Goal: Task Accomplishment & Management: Manage account settings

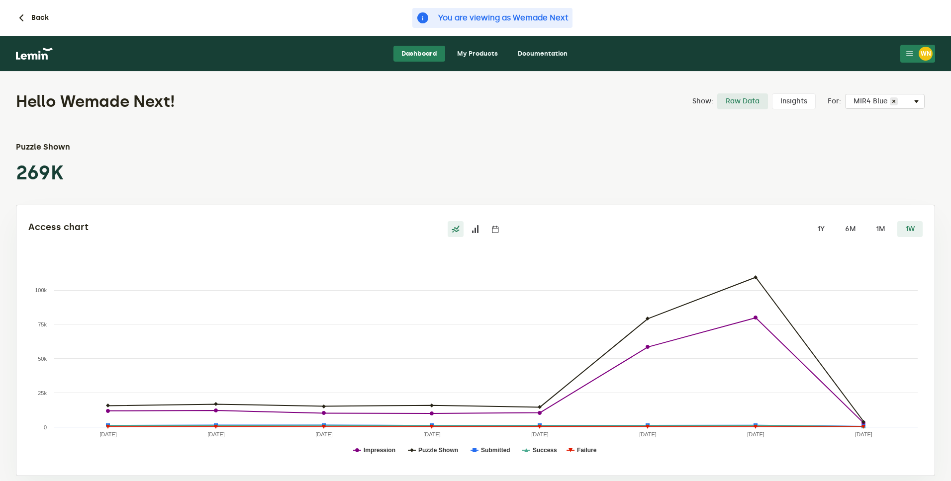
click at [478, 51] on link "My Products" at bounding box center [477, 54] width 57 height 16
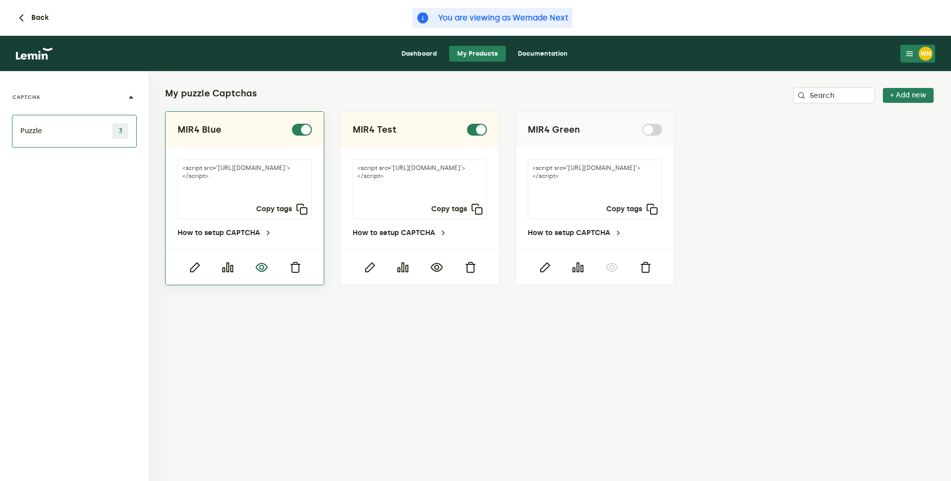
click at [262, 268] on icon "button" at bounding box center [262, 268] width 12 height 12
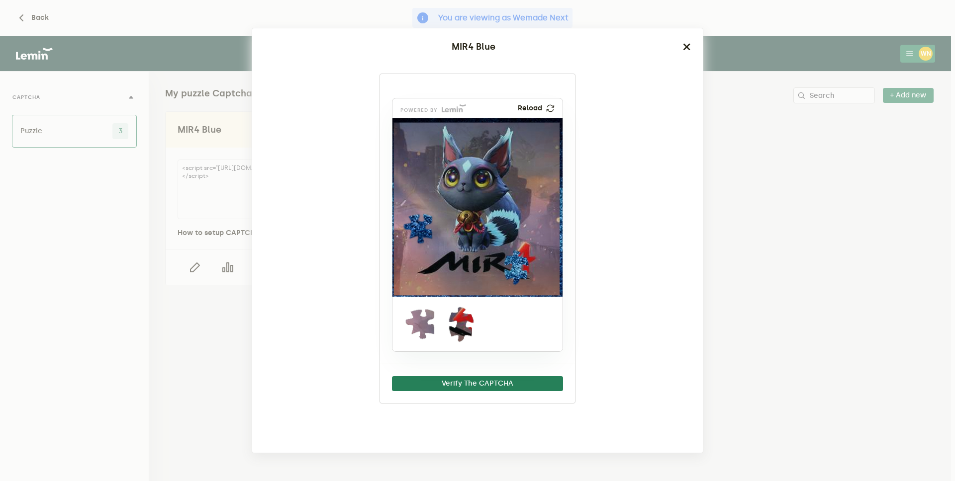
click at [804, 173] on ngb-modal-window "MIR4 Blue powered by Reload Verify The CAPTCHA" at bounding box center [477, 240] width 955 height 481
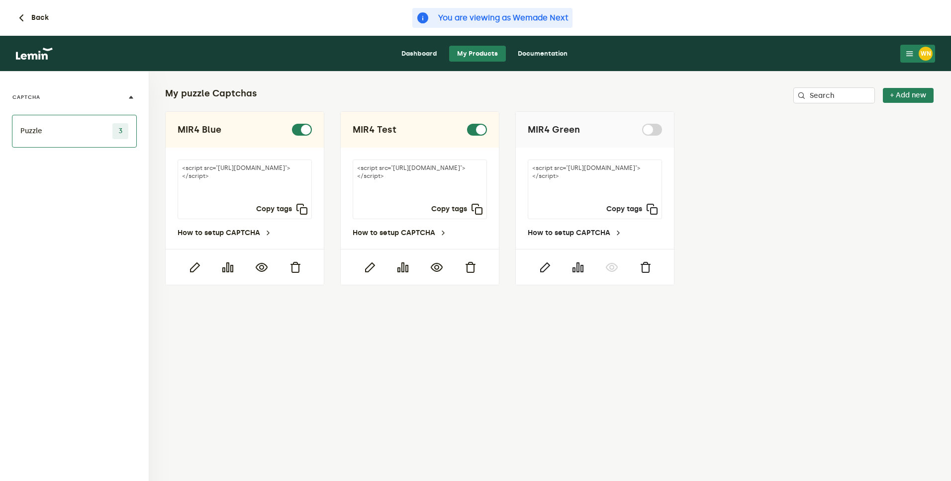
click at [917, 52] on button "WN" at bounding box center [917, 54] width 35 height 18
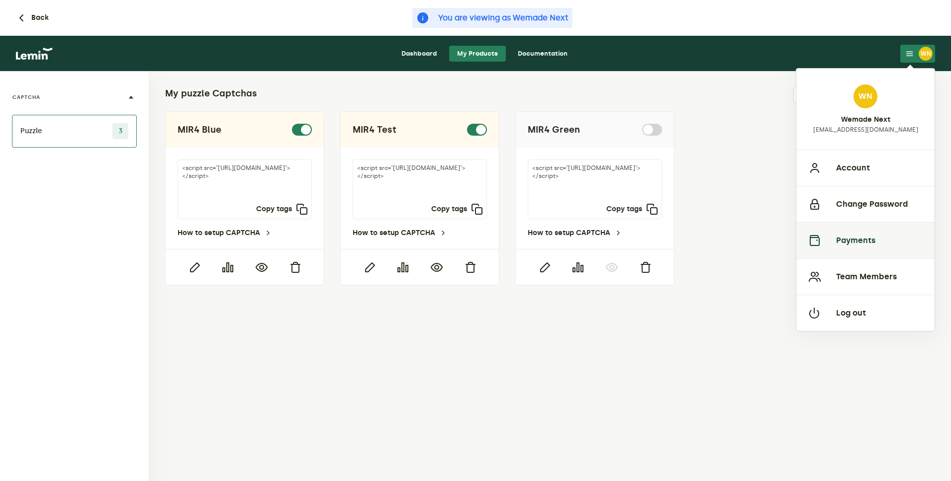
click at [876, 250] on button "Payments" at bounding box center [865, 240] width 138 height 36
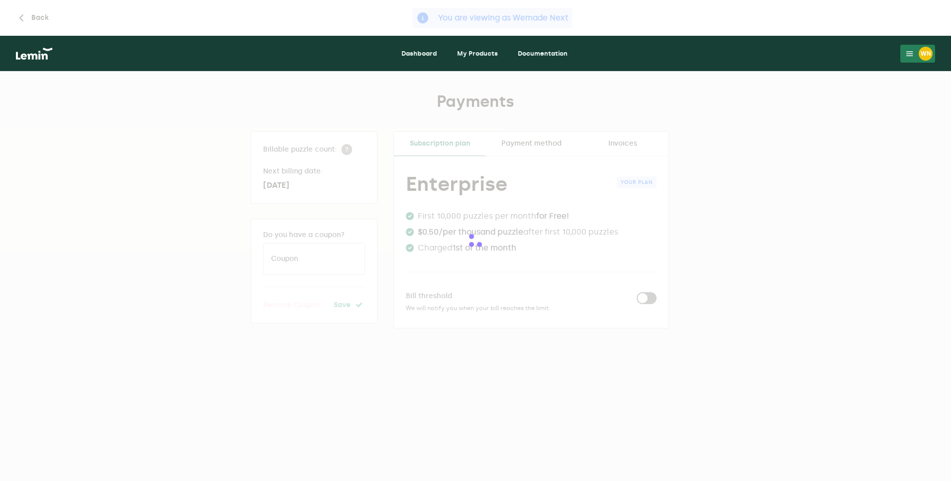
click at [632, 148] on div at bounding box center [475, 240] width 951 height 481
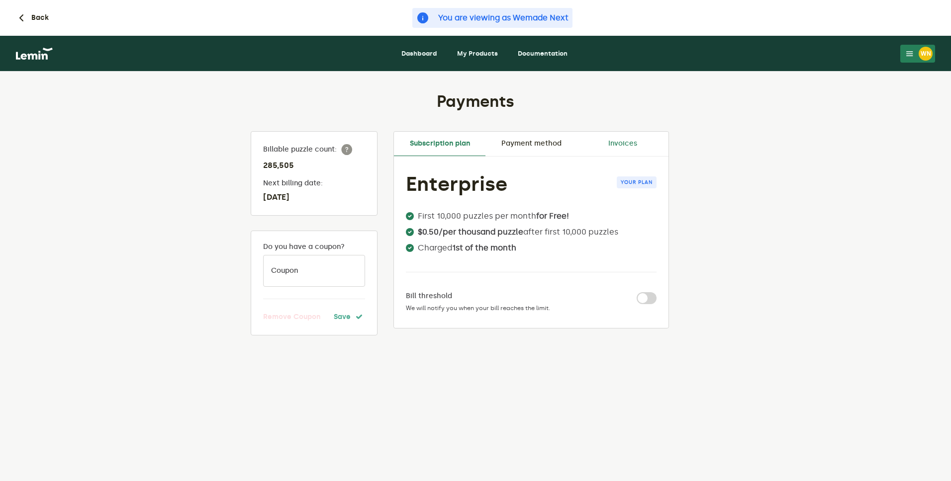
click at [627, 146] on link "Invoices" at bounding box center [622, 144] width 91 height 24
